Goal: Task Accomplishment & Management: Manage account settings

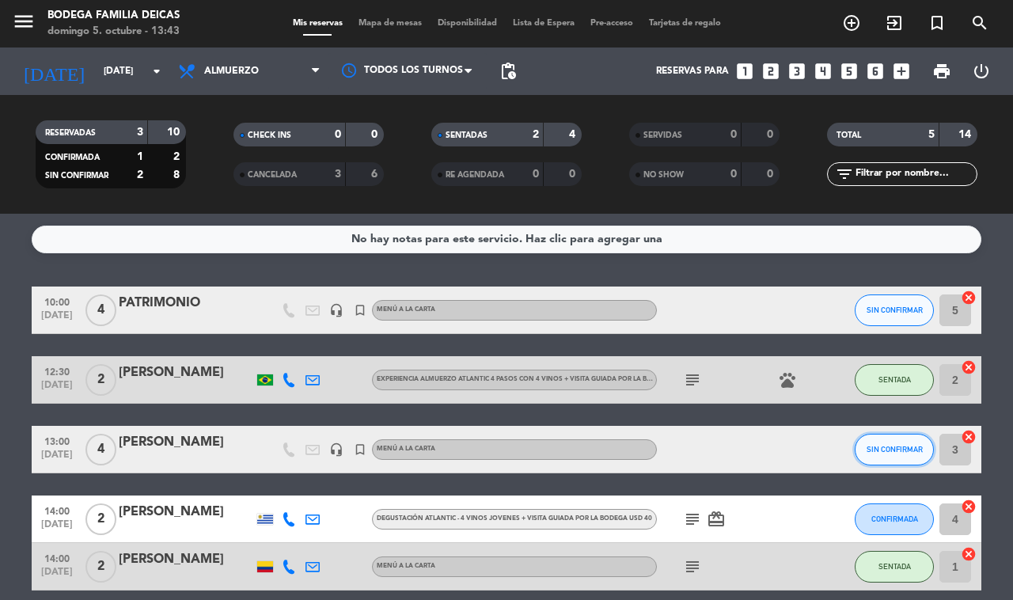
click at [890, 445] on span "SIN CONFIRMAR" at bounding box center [894, 449] width 56 height 9
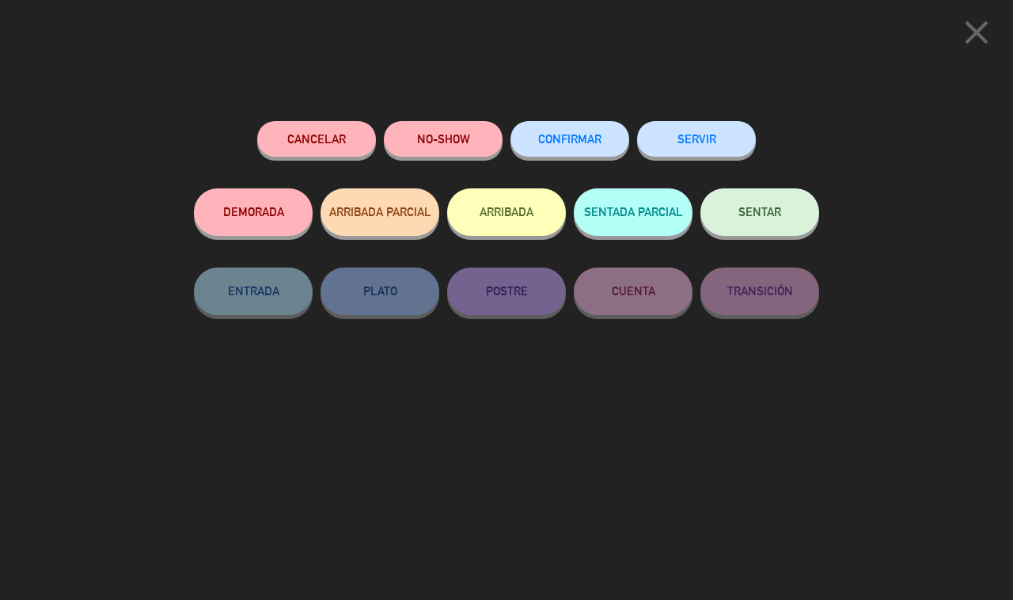
click at [726, 220] on button "SENTAR" at bounding box center [759, 211] width 119 height 47
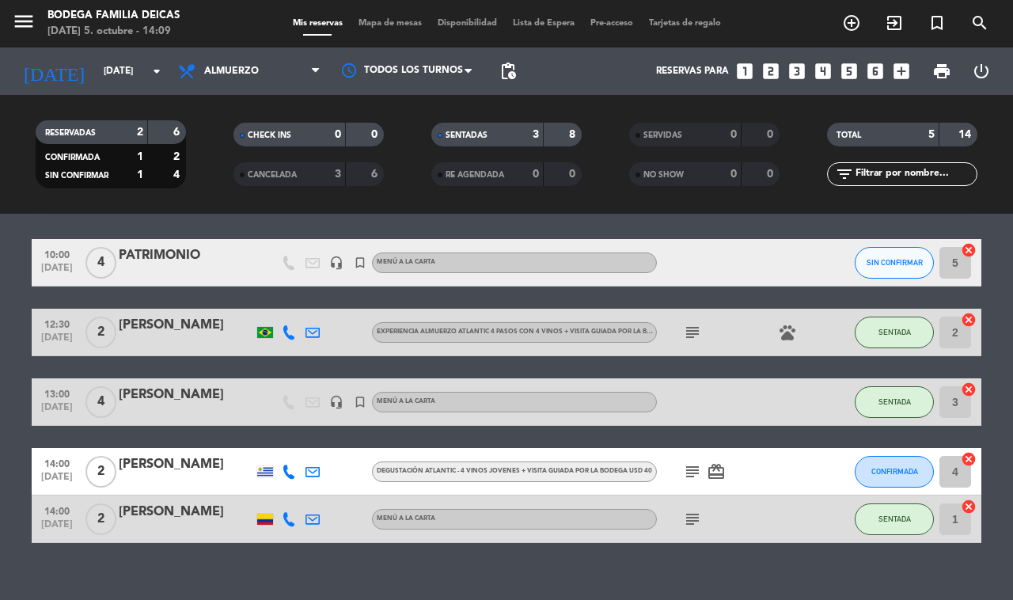
scroll to position [69, 0]
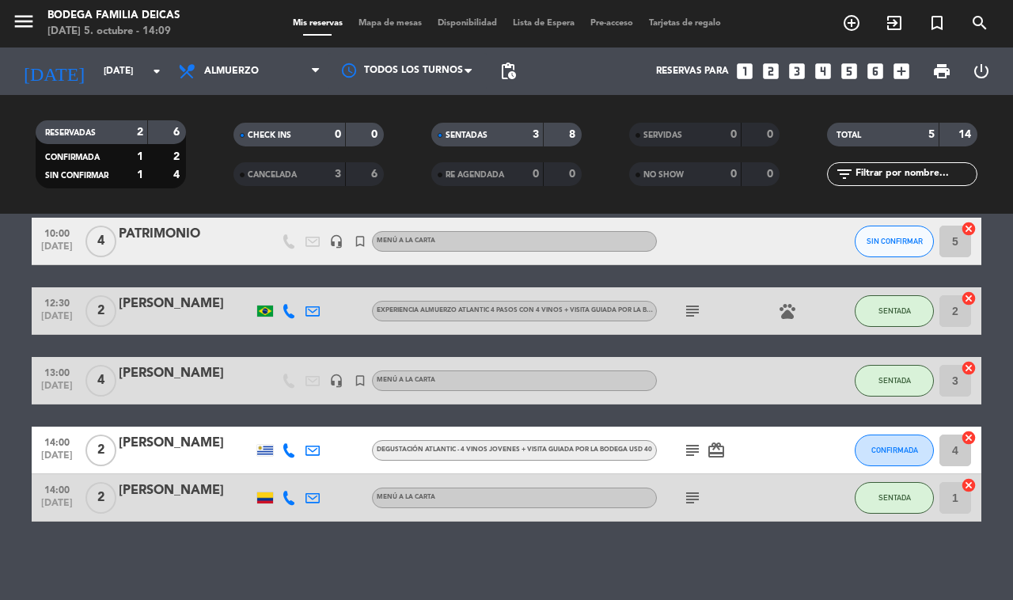
click at [690, 441] on icon "subject" at bounding box center [692, 450] width 19 height 19
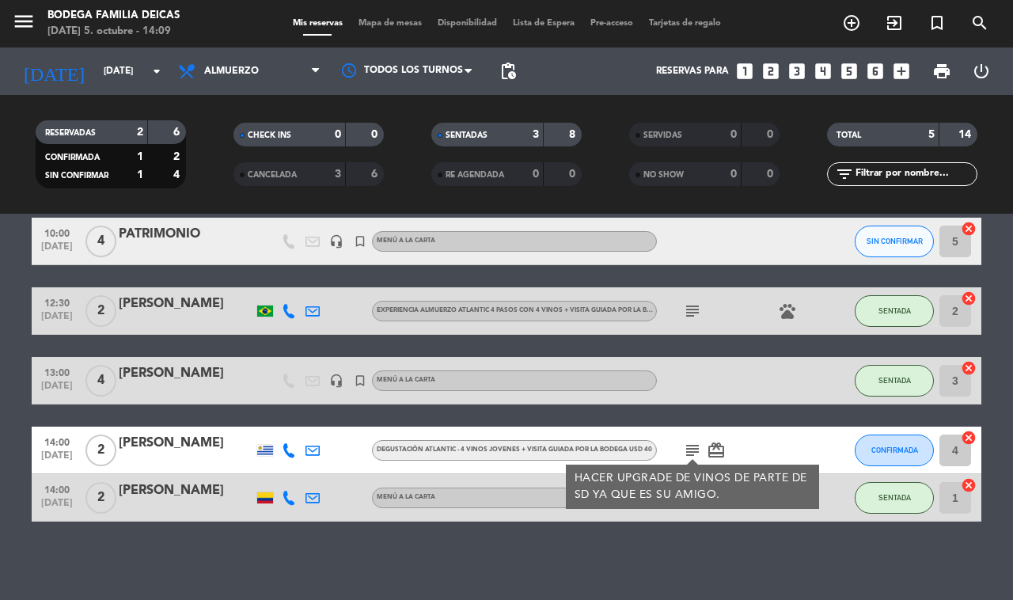
click at [908, 447] on span "CONFIRMADA" at bounding box center [894, 449] width 47 height 9
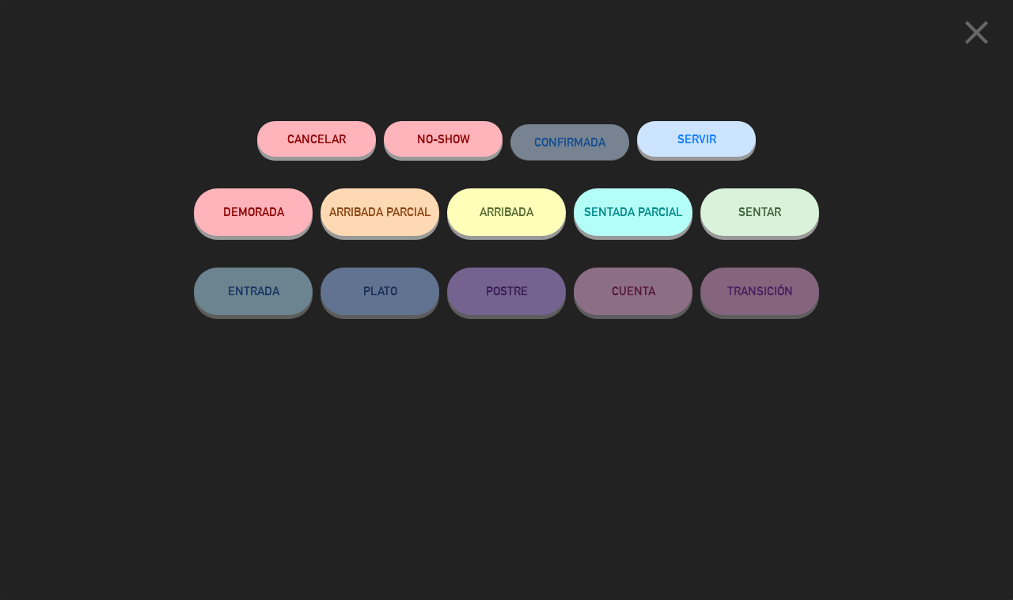
click at [770, 196] on button "SENTAR" at bounding box center [759, 211] width 119 height 47
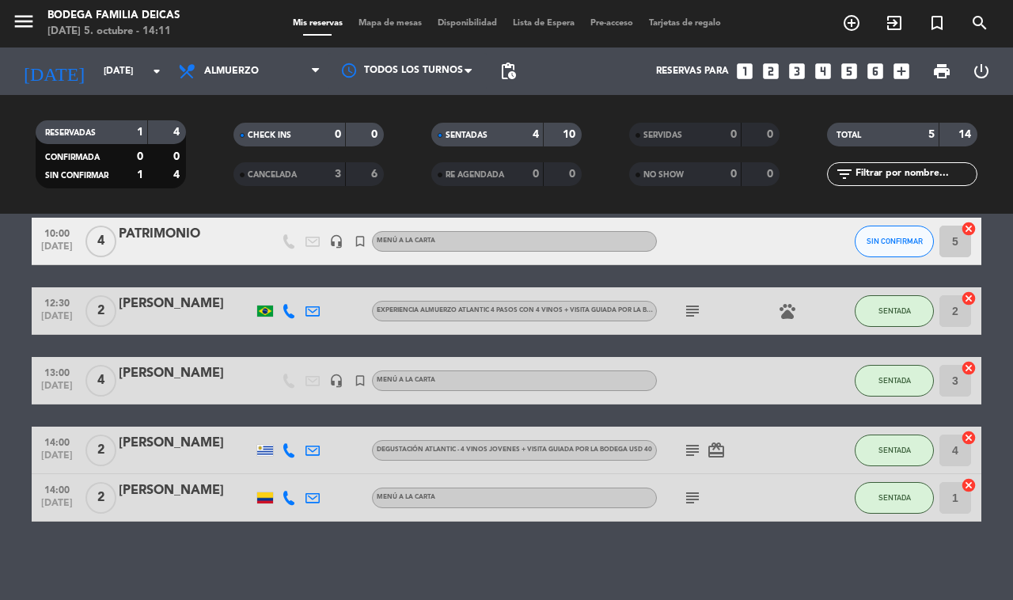
click at [692, 445] on icon "subject" at bounding box center [692, 450] width 19 height 19
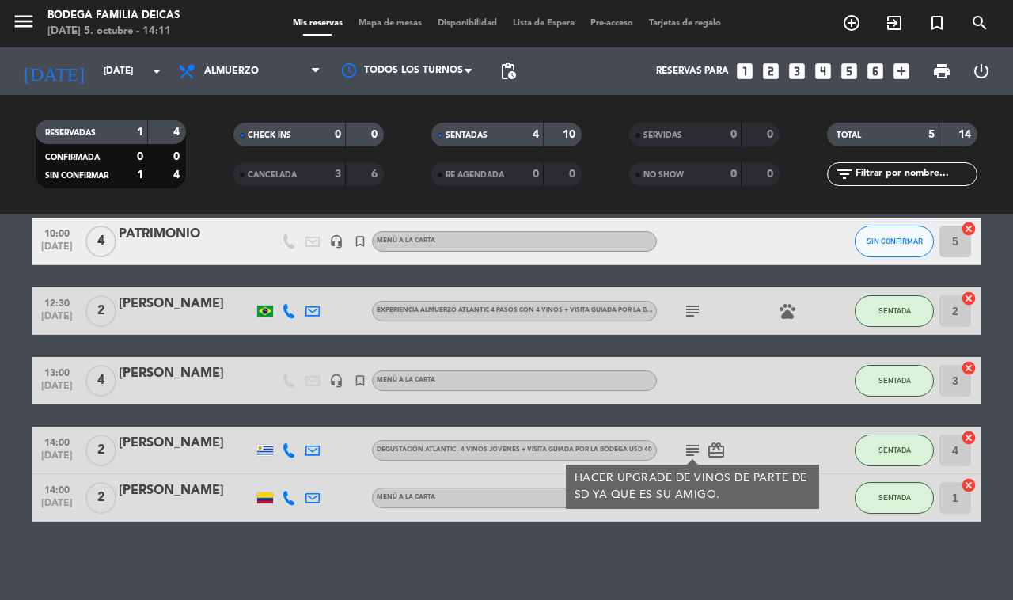
click at [766, 559] on div "No hay notas para este servicio. Haz clic para agregar una 10:00 [DATE] 4 PATRI…" at bounding box center [506, 407] width 1013 height 386
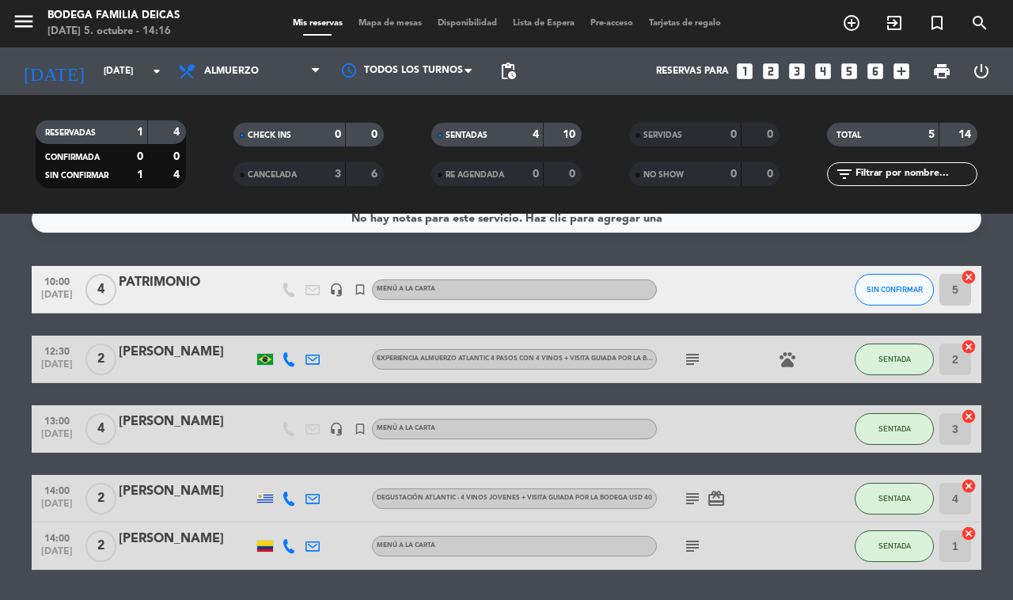
scroll to position [0, 0]
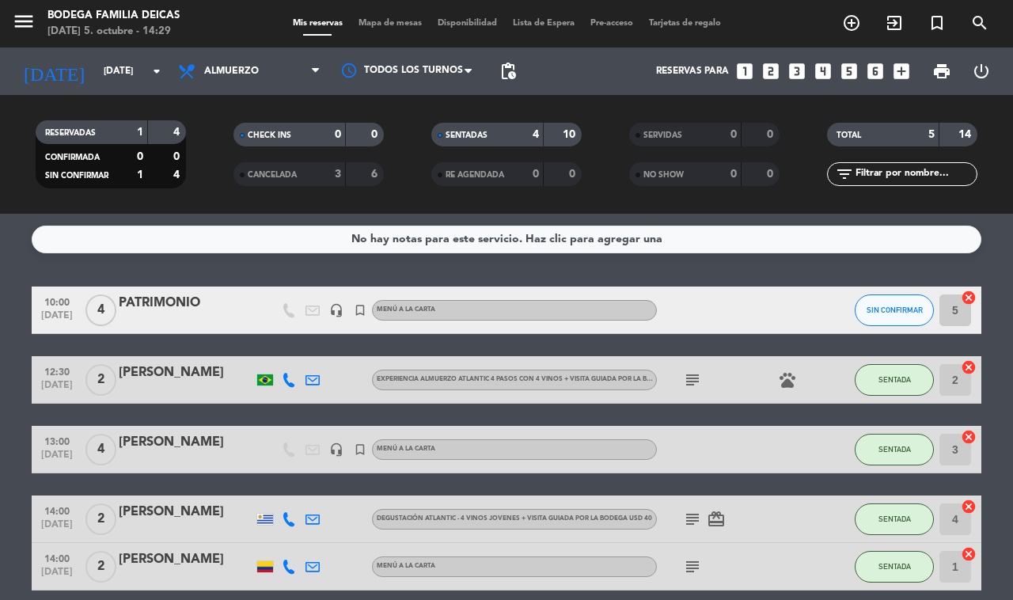
click at [692, 376] on icon "subject" at bounding box center [692, 379] width 19 height 19
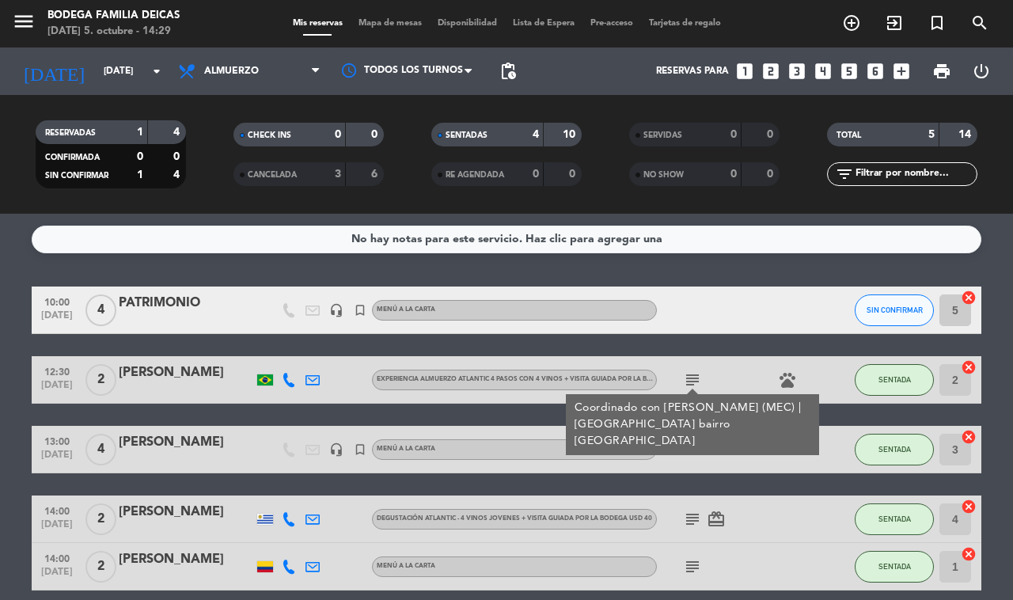
click at [692, 378] on icon "subject" at bounding box center [692, 379] width 19 height 19
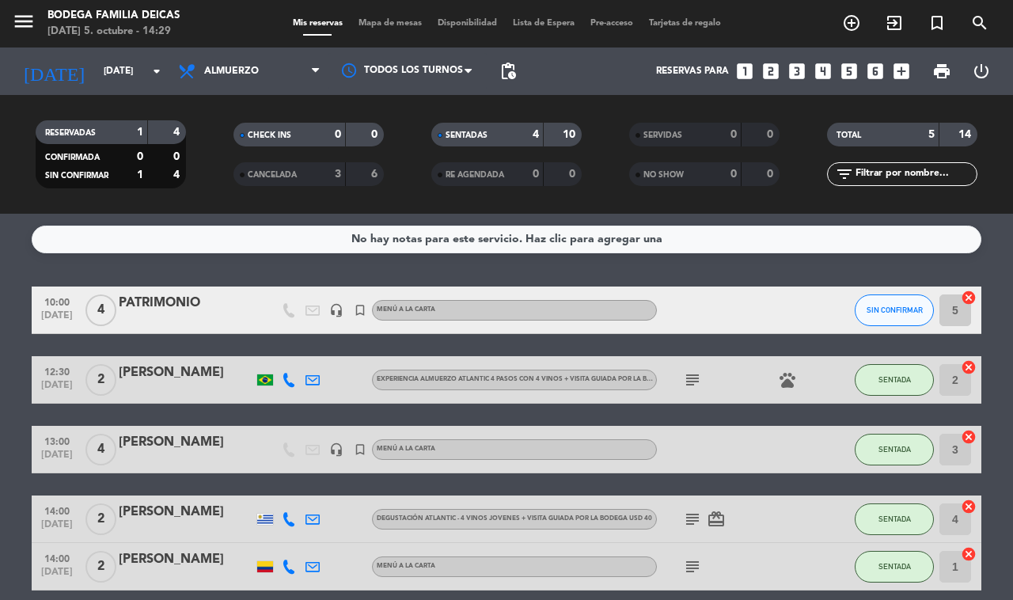
click at [692, 378] on icon "subject" at bounding box center [692, 379] width 19 height 19
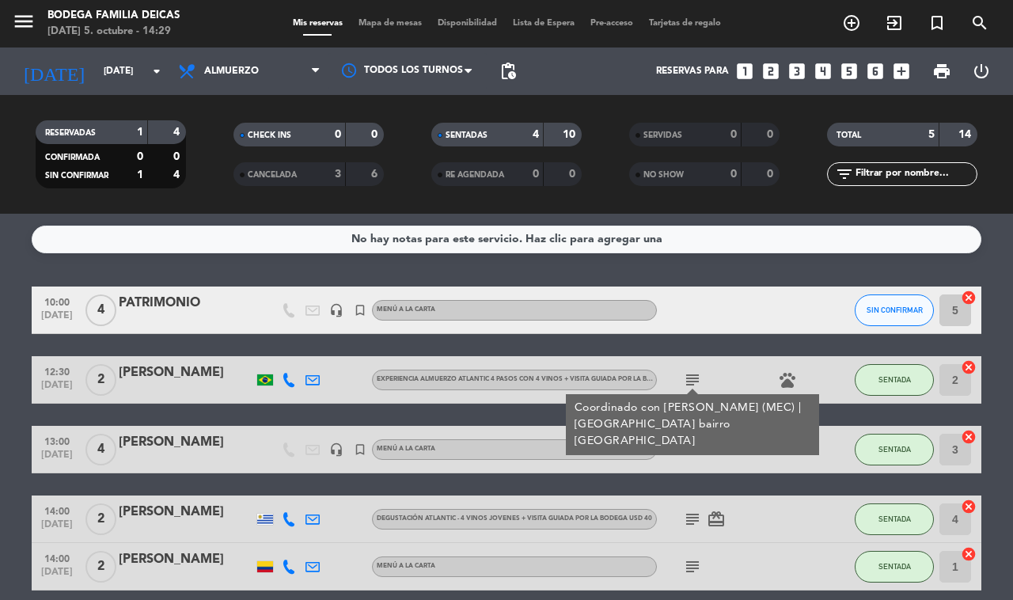
click at [692, 378] on icon "subject" at bounding box center [692, 379] width 19 height 19
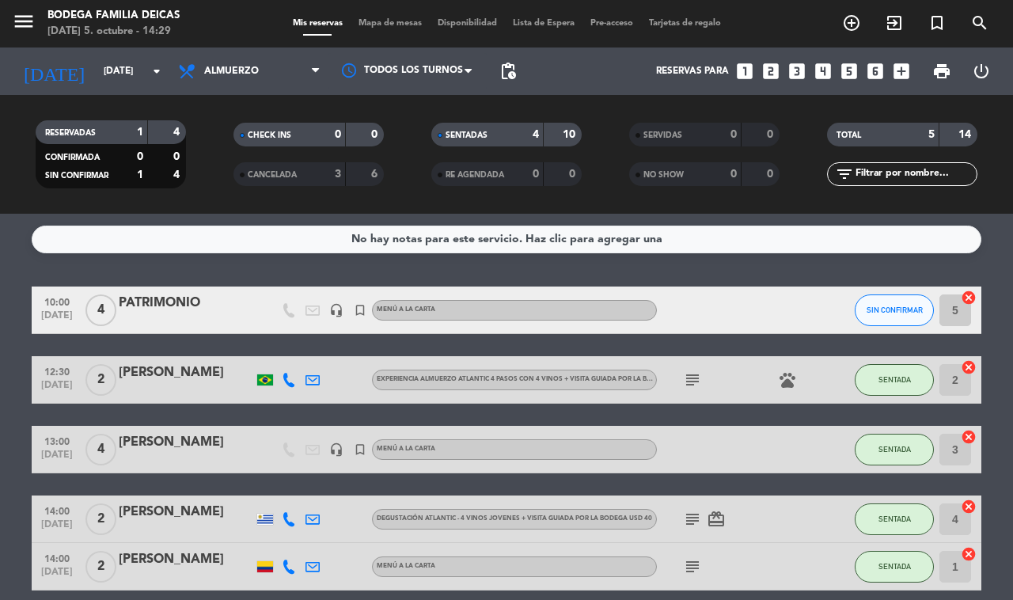
click at [741, 409] on div "10:00 [DATE] 4 PATRIMONIO headset_mic turned_in_not MENÚ A LA CARTA SIN CONFIRM…" at bounding box center [506, 438] width 949 height 304
